Goal: Task Accomplishment & Management: Complete application form

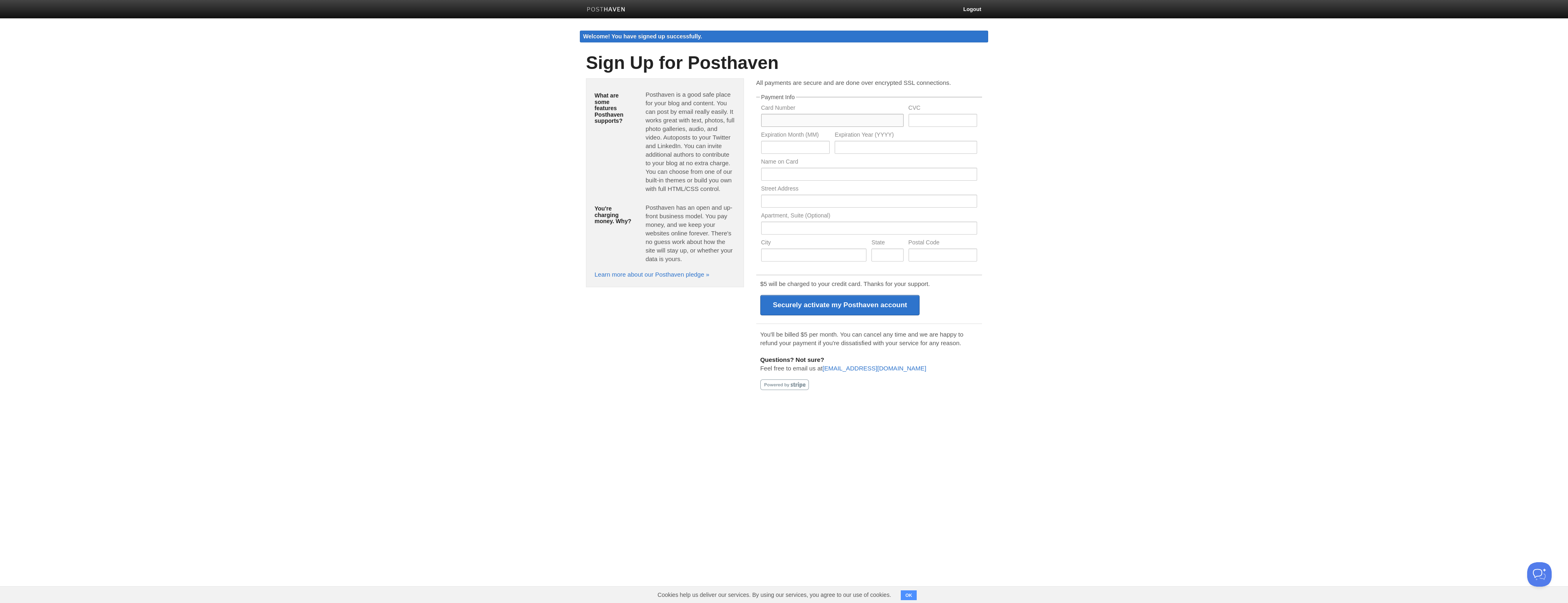
click at [858, 120] on input "text" at bounding box center [832, 120] width 142 height 13
type input "5342711096954050"
type input "722"
type input "07"
type input "2031"
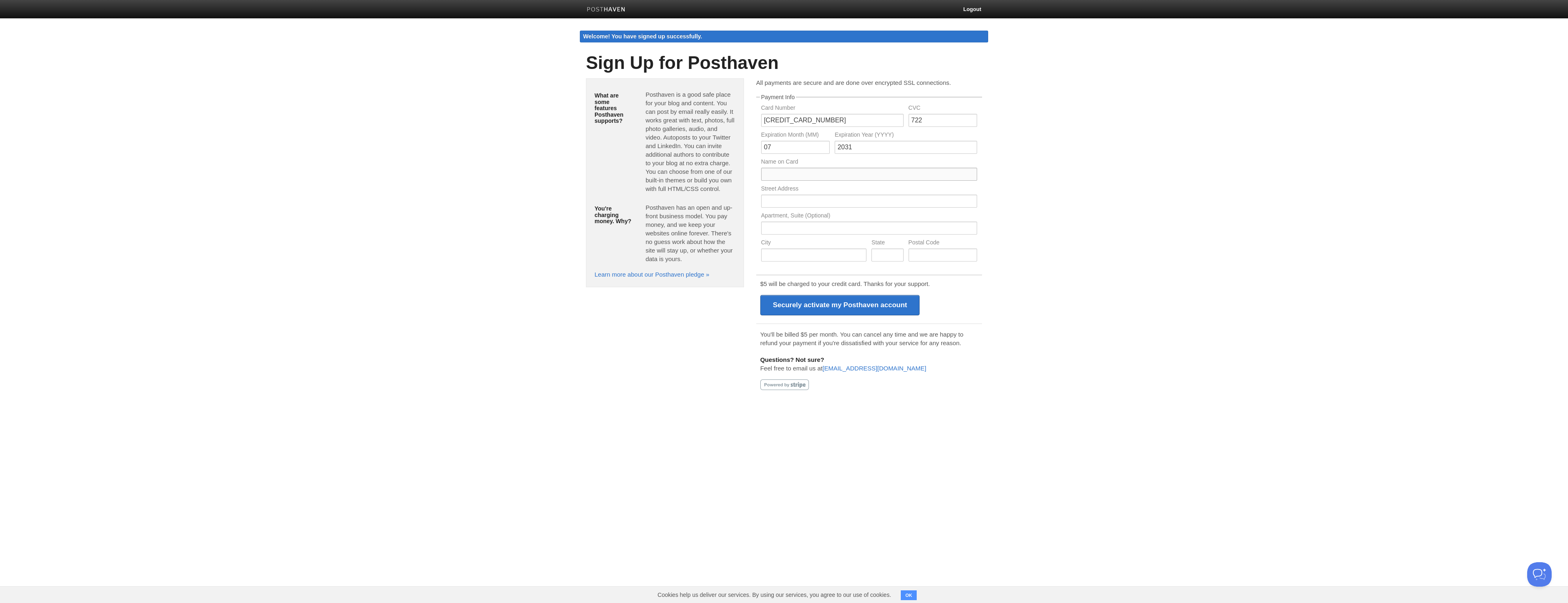
type input "Apoorv Saxena"
click at [803, 203] on input "text" at bounding box center [869, 201] width 216 height 13
type input "455 Market St Ste 1940 PMB 435923"
type input "San Francisco"
type input "California"
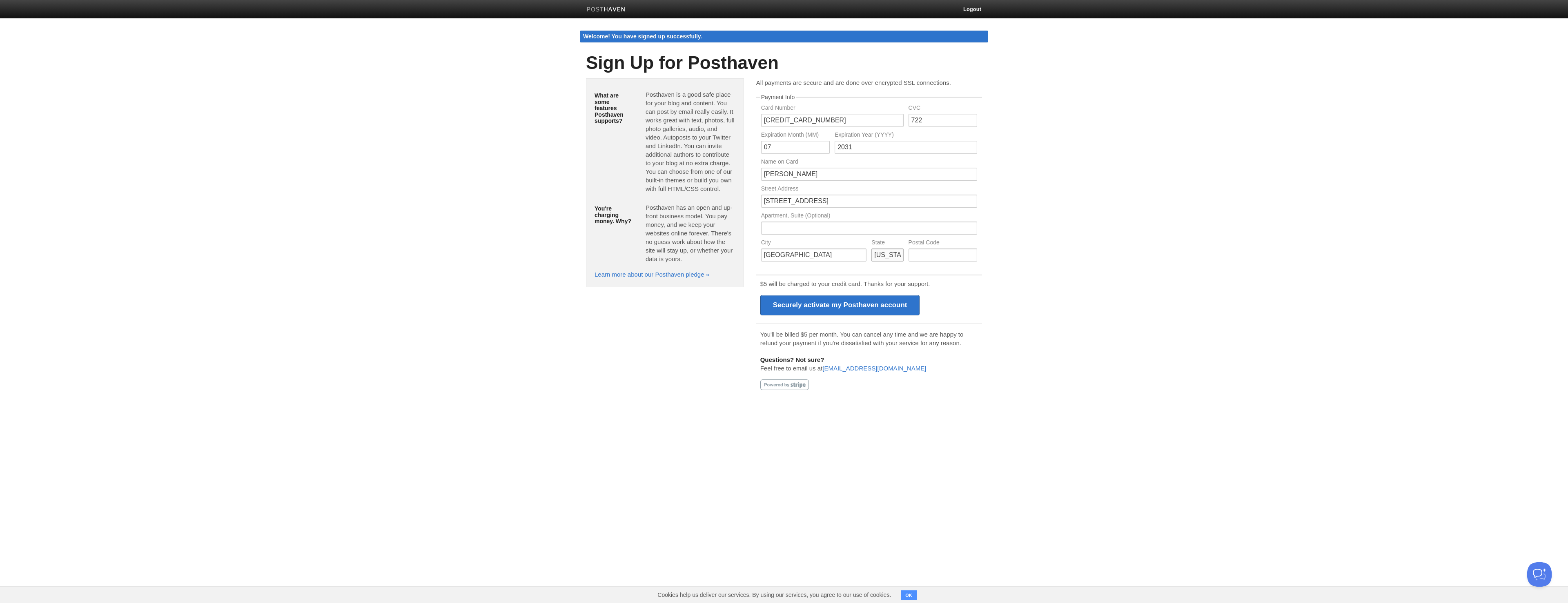
type input "94105"
click at [825, 307] on input "Securely activate my Posthaven account" at bounding box center [840, 305] width 159 height 21
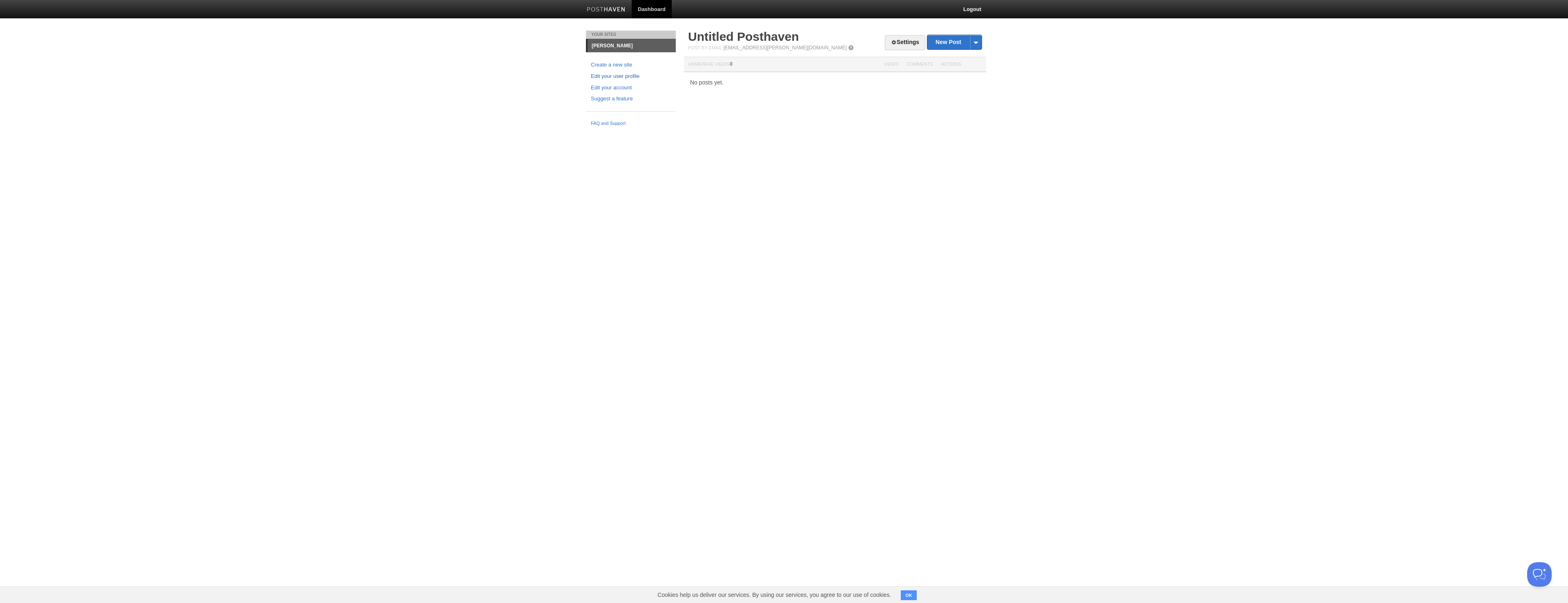
click at [614, 75] on link "Edit your user profile" at bounding box center [631, 77] width 80 height 9
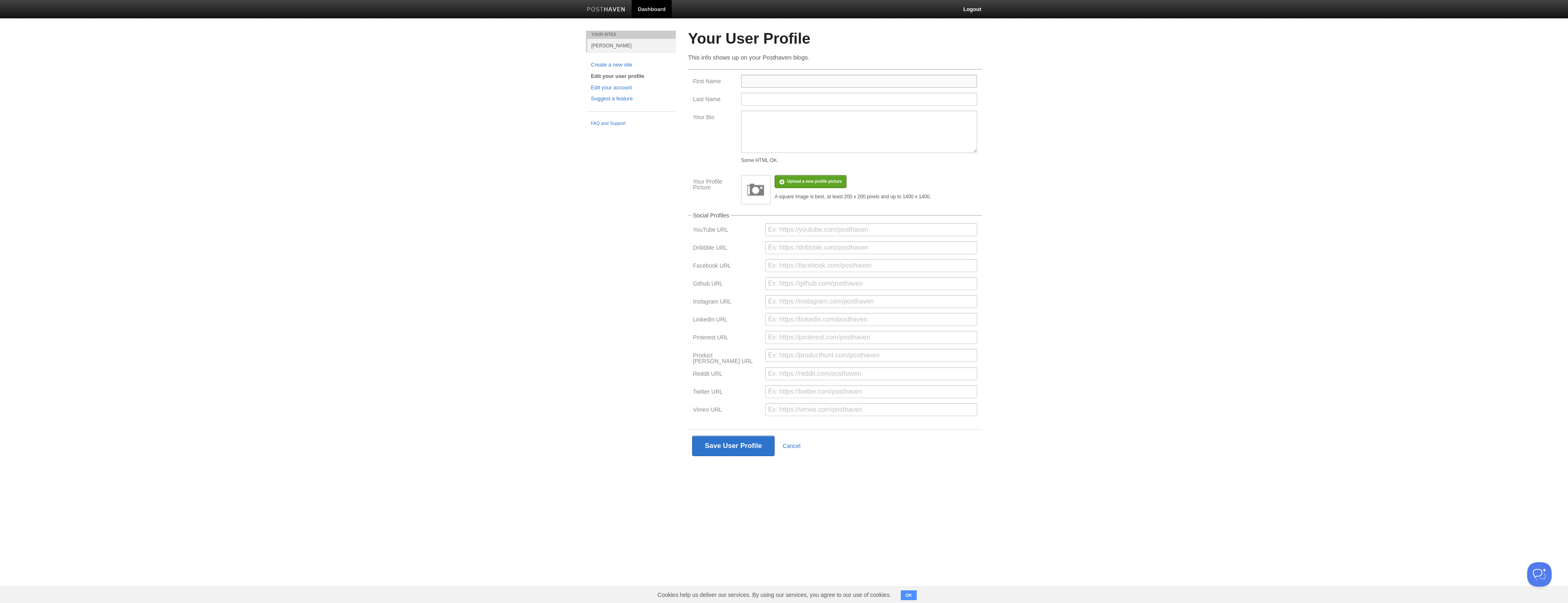
click at [783, 80] on input "First Name" at bounding box center [859, 81] width 236 height 13
type input "[PERSON_NAME]"
type input "Saxena"
click at [795, 122] on textarea "Your Bio" at bounding box center [859, 132] width 236 height 43
click at [801, 184] on input "file" at bounding box center [569, 186] width 618 height 41
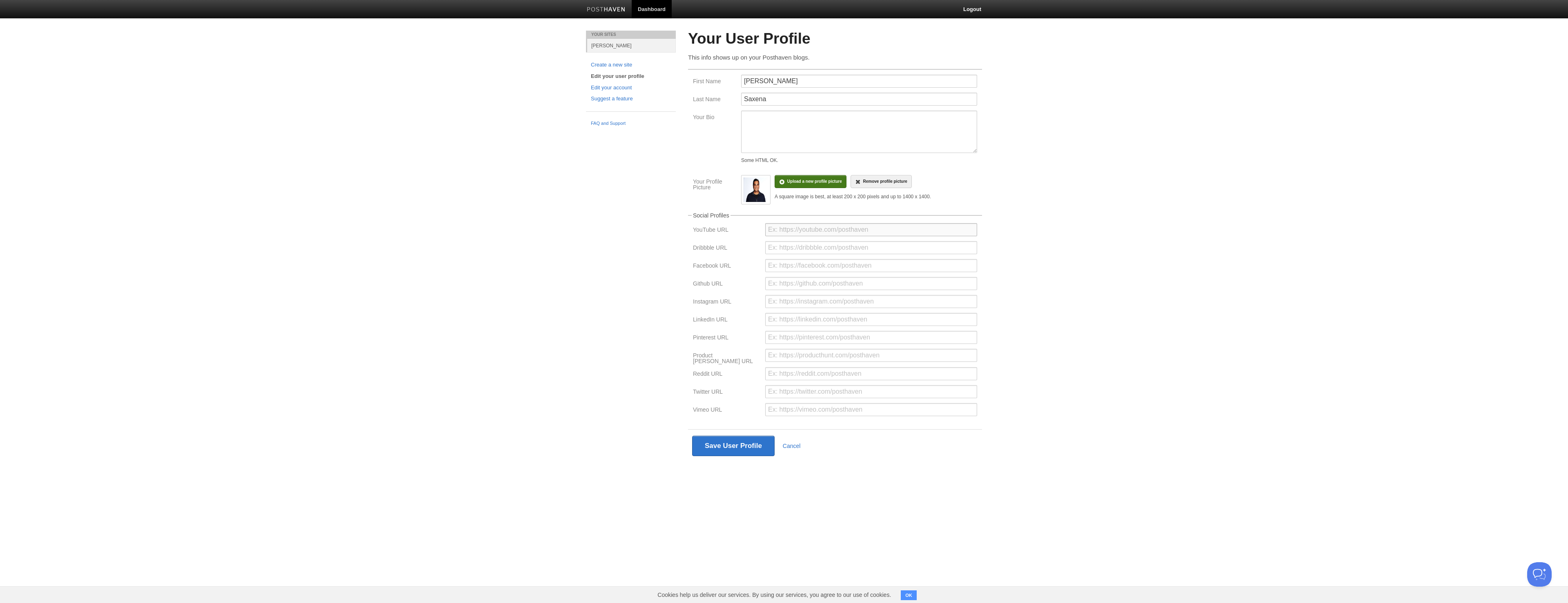
click at [850, 231] on input "url" at bounding box center [871, 229] width 212 height 13
click at [841, 318] on input "url" at bounding box center [871, 319] width 212 height 13
type input "[DOMAIN_NAME][URL][PERSON_NAME]"
click at [839, 391] on input "url" at bounding box center [871, 391] width 212 height 13
type input "[DOMAIN_NAME][URL]"
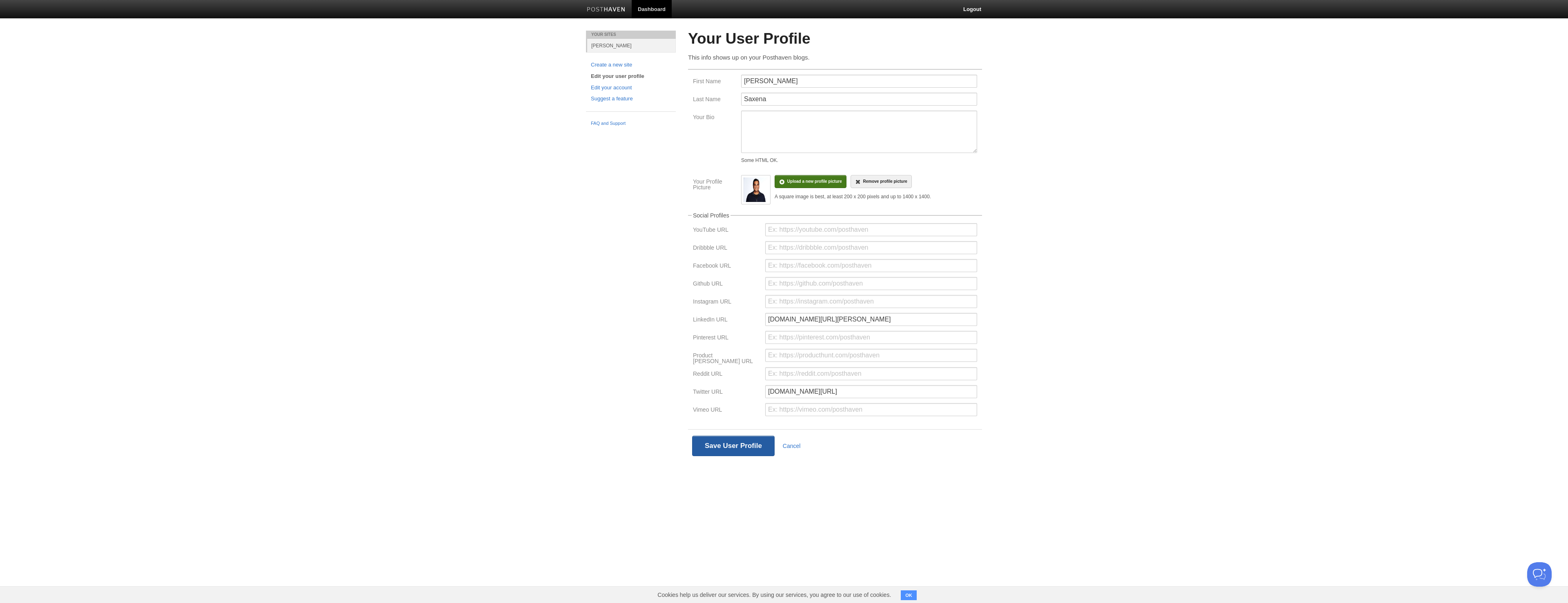
click at [740, 446] on button "Save User Profile" at bounding box center [733, 446] width 83 height 21
type input "[URL][DOMAIN_NAME][PERSON_NAME]"
click at [727, 447] on button "Save User Profile" at bounding box center [733, 446] width 83 height 21
click at [768, 389] on input "[DOMAIN_NAME][URL]" at bounding box center [871, 391] width 212 height 13
type input "[URL][DOMAIN_NAME]"
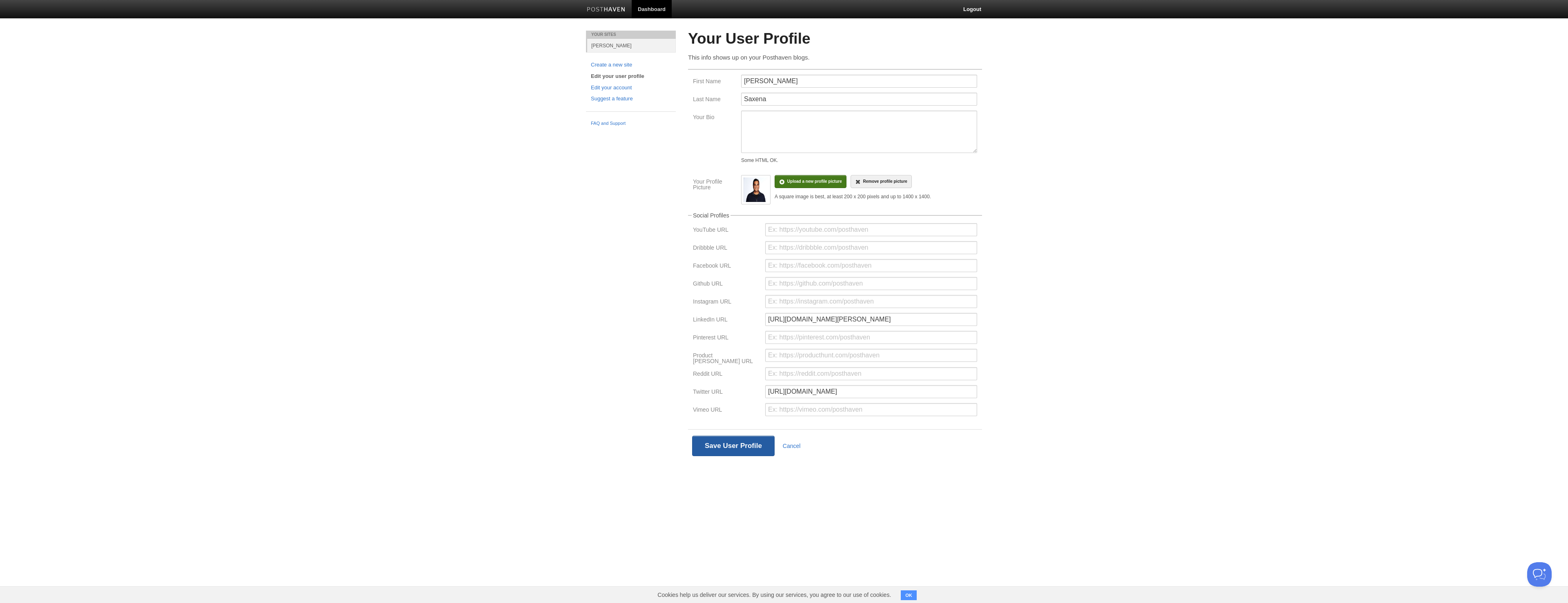
click at [725, 441] on button "Save User Profile" at bounding box center [733, 446] width 83 height 21
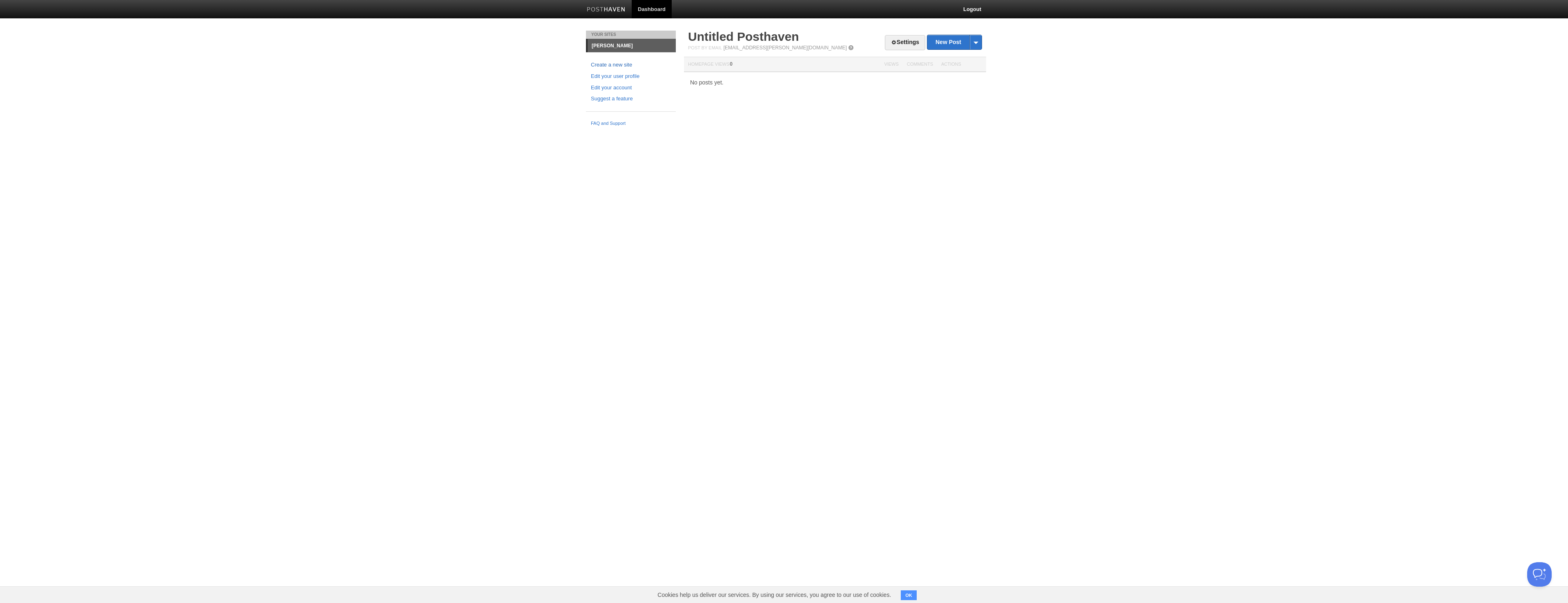
click at [615, 61] on link "Create a new site" at bounding box center [631, 65] width 80 height 9
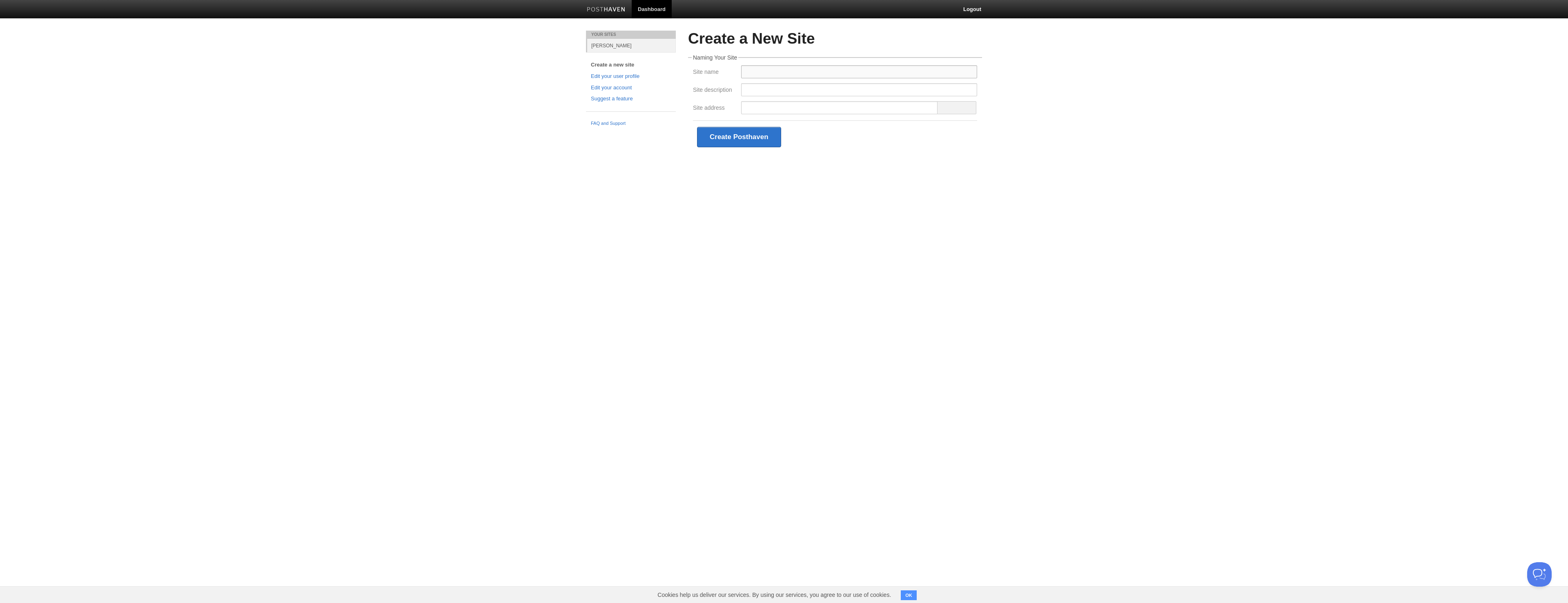
click at [765, 71] on input "Site name" at bounding box center [859, 71] width 236 height 13
type input "C"
type input "Cost of Intelligence going to Zero!"
type input "T"
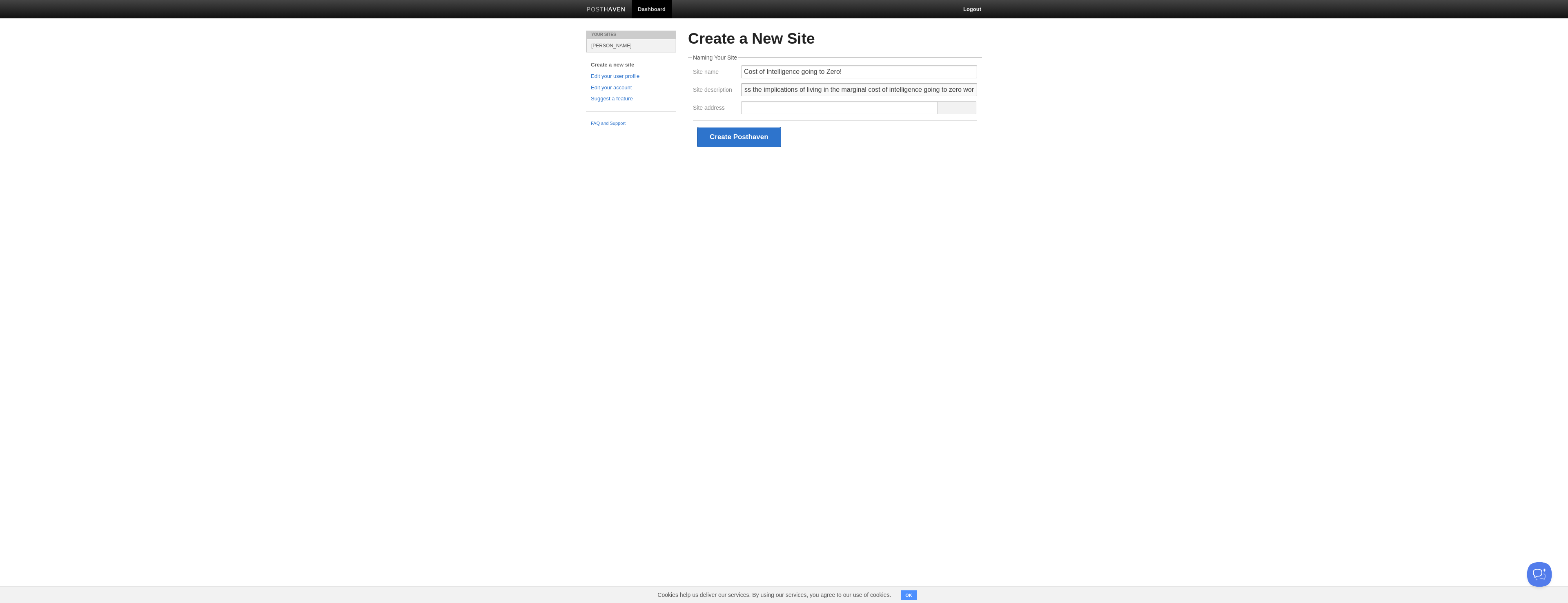
type input "Discuss the implications of living in the marginal cost of intelligence going t…"
type input "w"
click at [837, 110] on input "Site address" at bounding box center [839, 107] width 197 height 13
click at [918, 159] on div "Create a New Site Naming Your Site Site name Cost of Intelligence going to Zero…" at bounding box center [835, 104] width 306 height 147
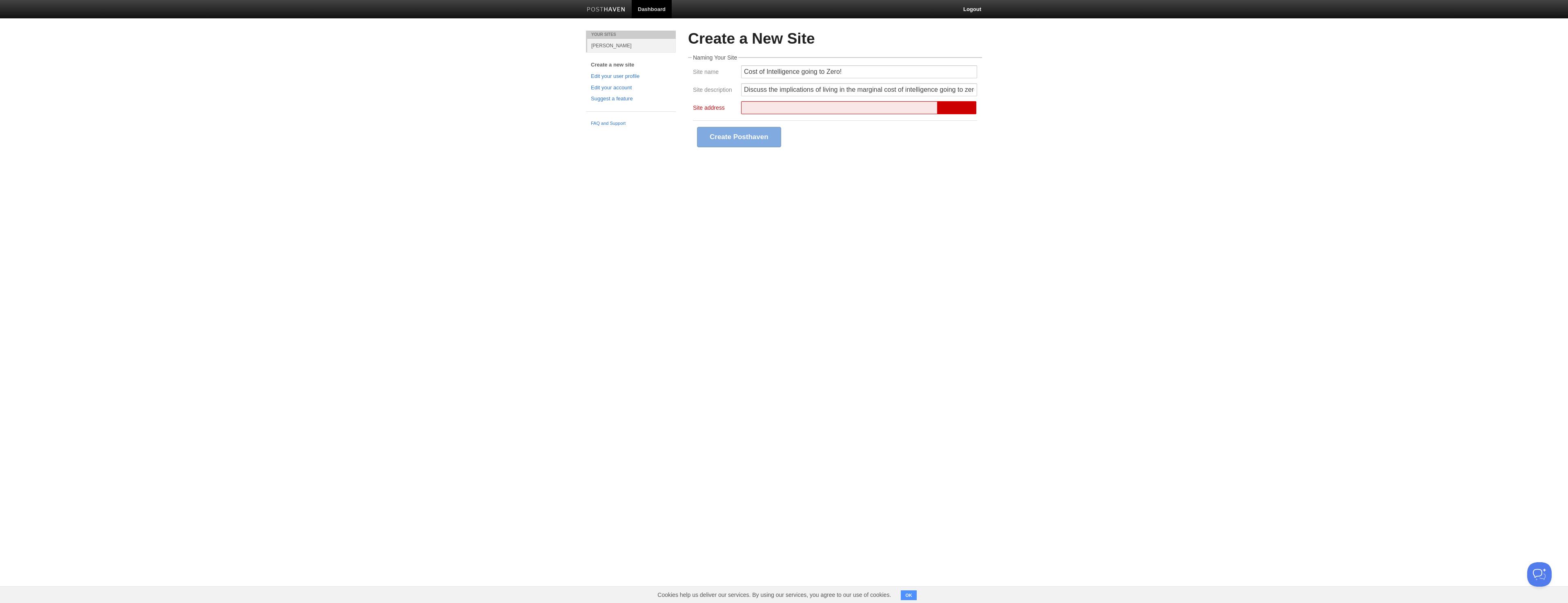
click at [948, 112] on span at bounding box center [957, 107] width 39 height 13
click at [777, 105] on input "Site address" at bounding box center [839, 107] width 197 height 13
type input "w"
type input "m"
type input "z"
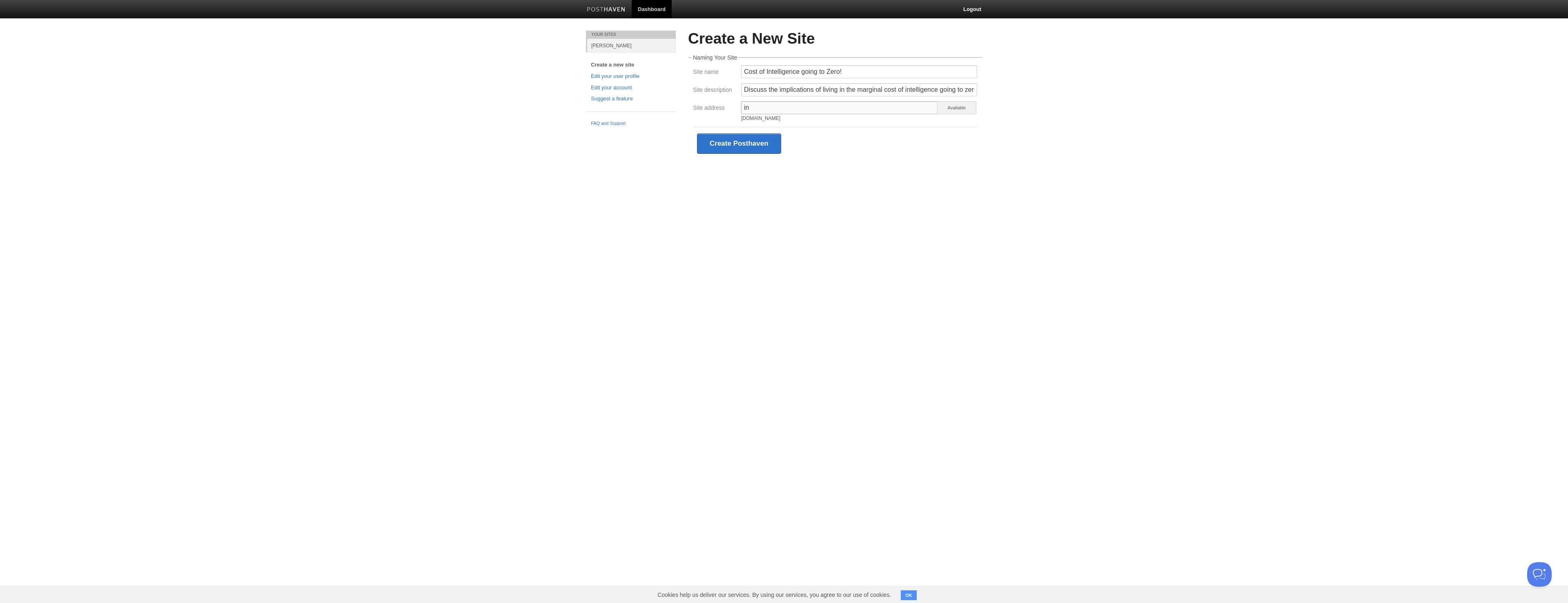
type input "i"
type input "c"
type input "z"
type input "abundantintelligence"
click at [740, 145] on button "Create Posthaven" at bounding box center [739, 144] width 84 height 21
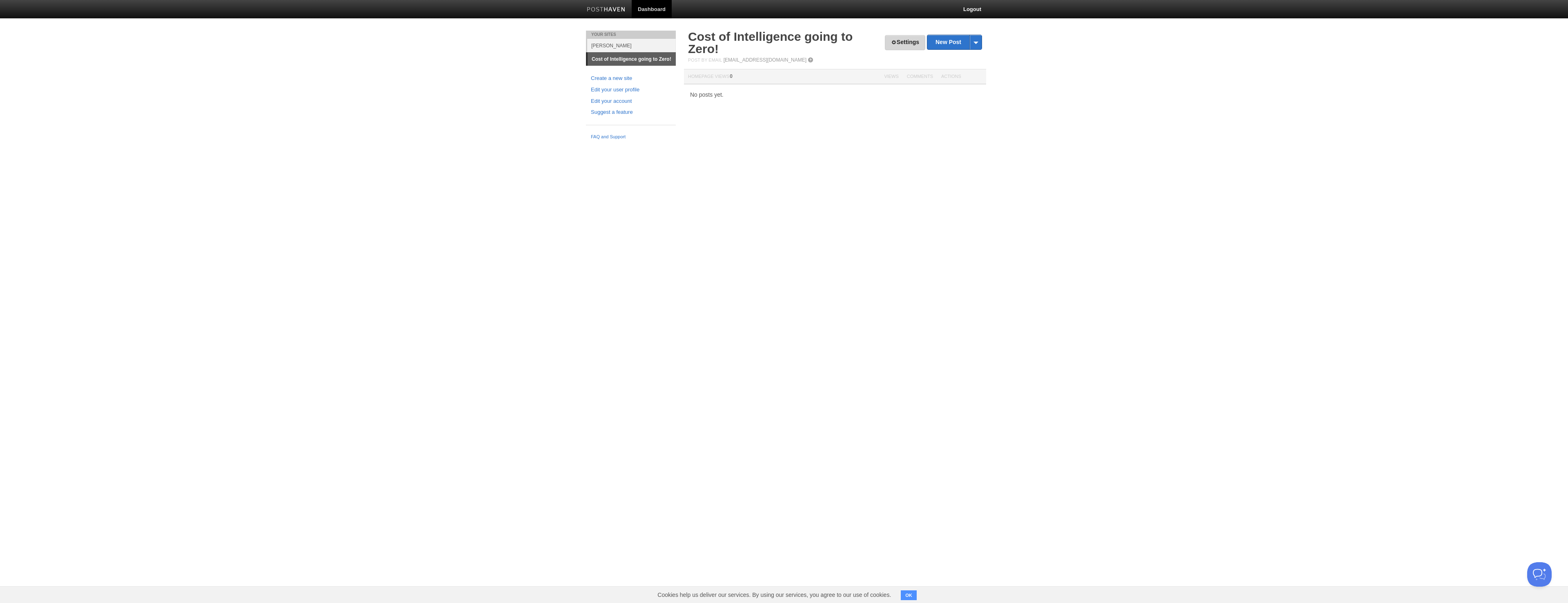
click at [920, 45] on link "Settings" at bounding box center [905, 43] width 40 height 15
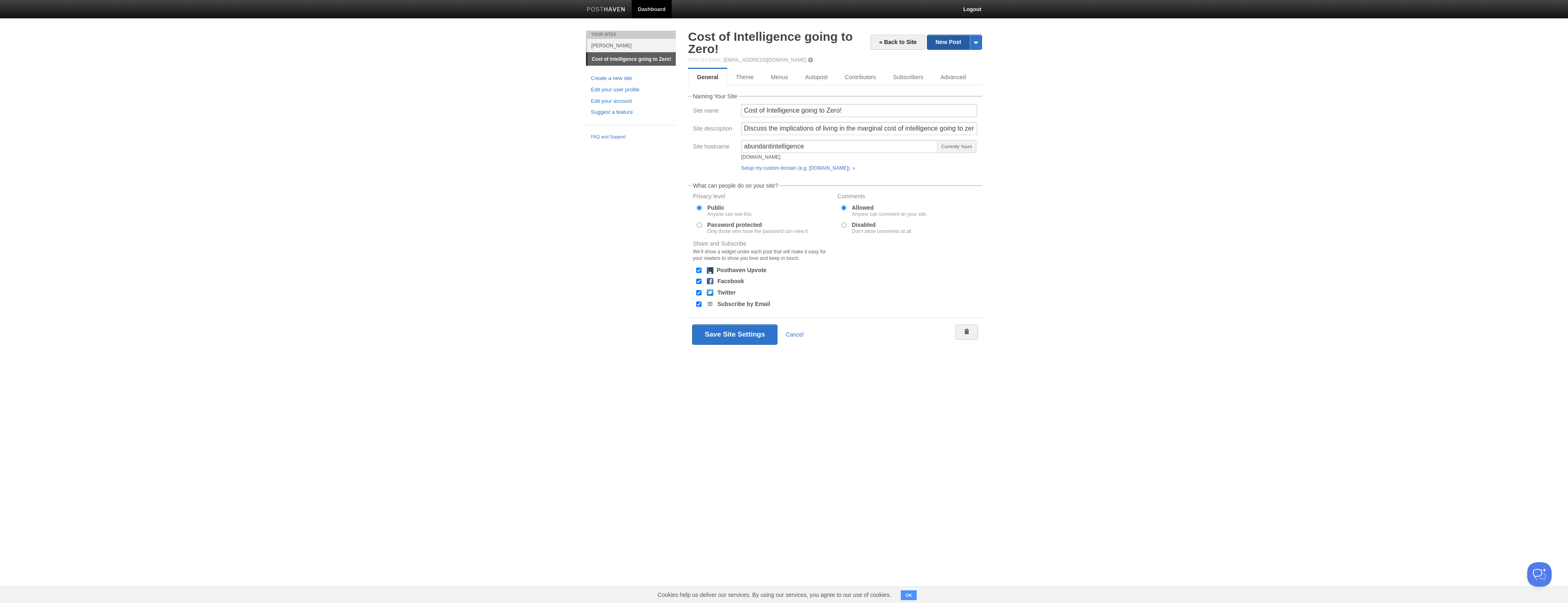
click at [936, 43] on link "New Post" at bounding box center [954, 42] width 54 height 14
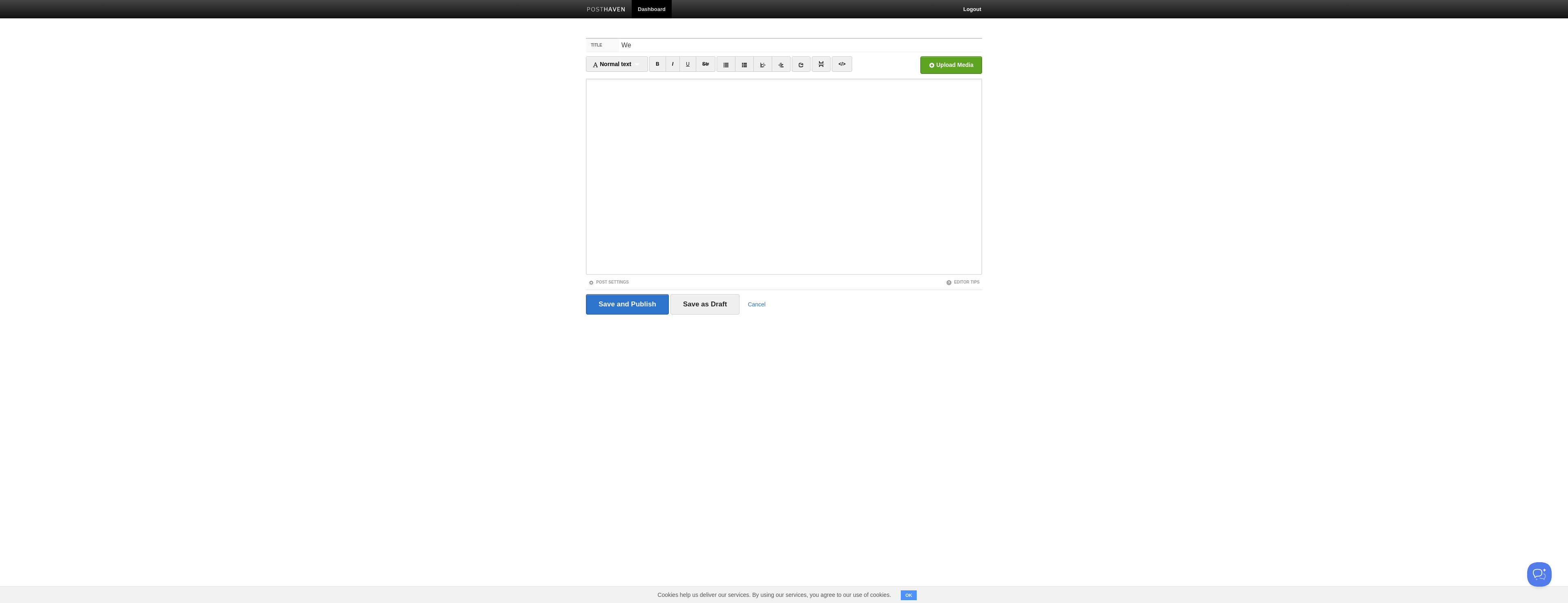
type input "W"
type input "We are not there yet at peak AI hype!"
